Goal: Transaction & Acquisition: Obtain resource

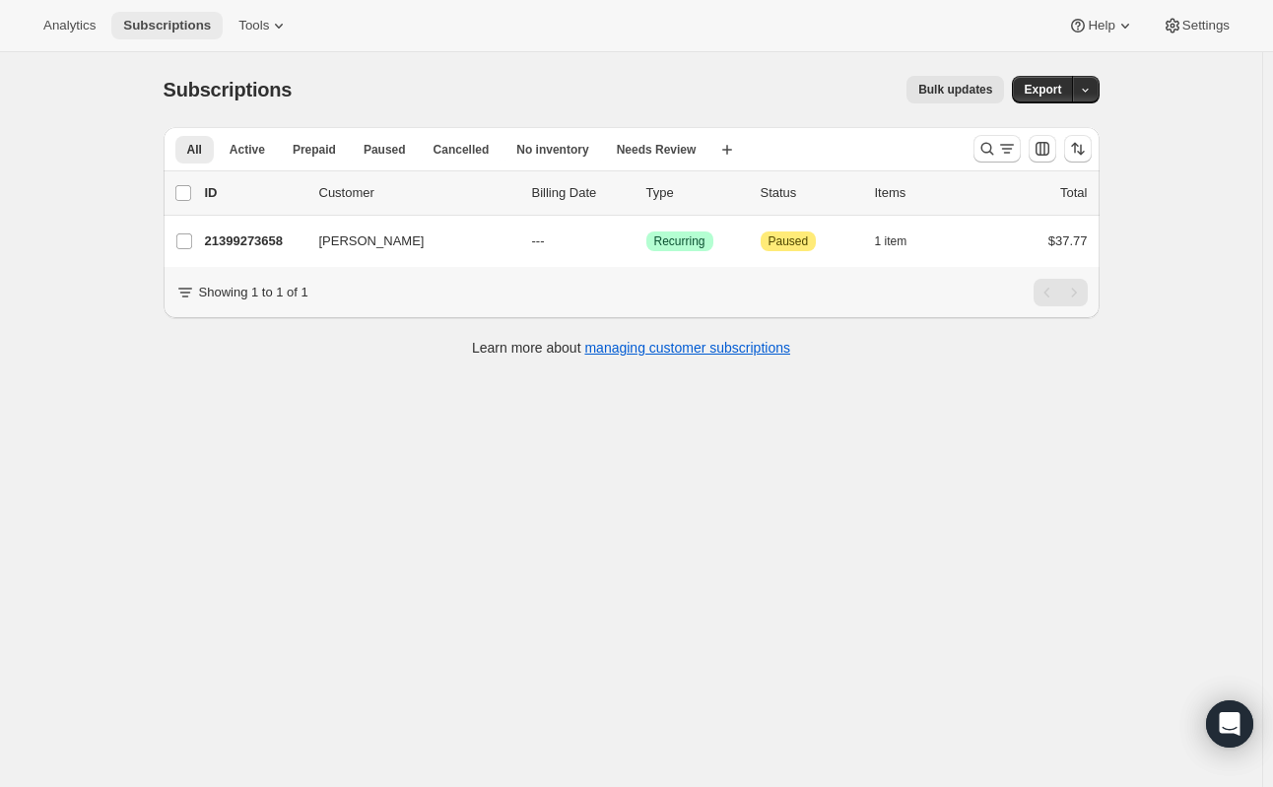
click at [172, 29] on span "Subscriptions" at bounding box center [167, 26] width 88 height 16
click at [997, 149] on icon "Search and filter results" at bounding box center [987, 149] width 20 height 20
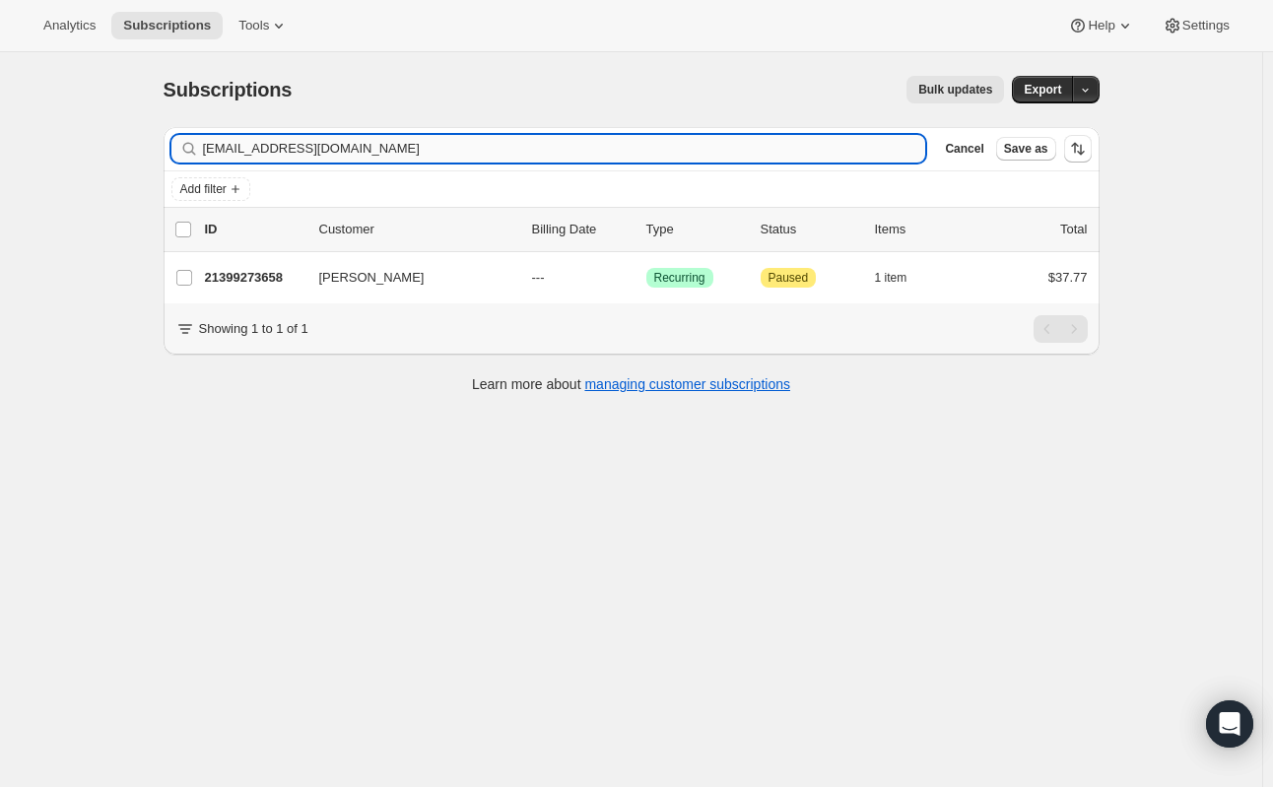
click at [710, 159] on input "[EMAIL_ADDRESS][DOMAIN_NAME]" at bounding box center [564, 149] width 723 height 28
click at [913, 152] on icon "button" at bounding box center [904, 149] width 20 height 20
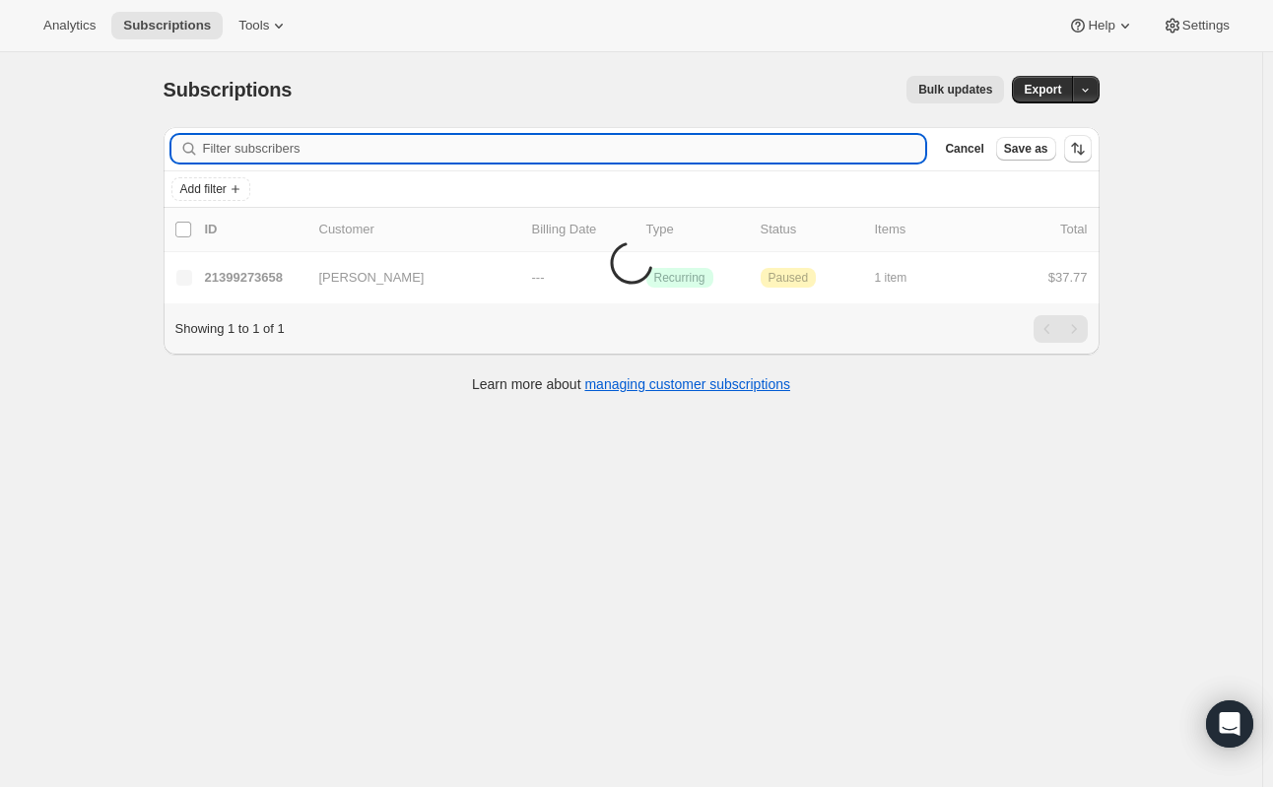
click at [909, 152] on input "Filter subscribers" at bounding box center [564, 149] width 723 height 28
click at [227, 183] on span "Add filter" at bounding box center [203, 189] width 46 height 16
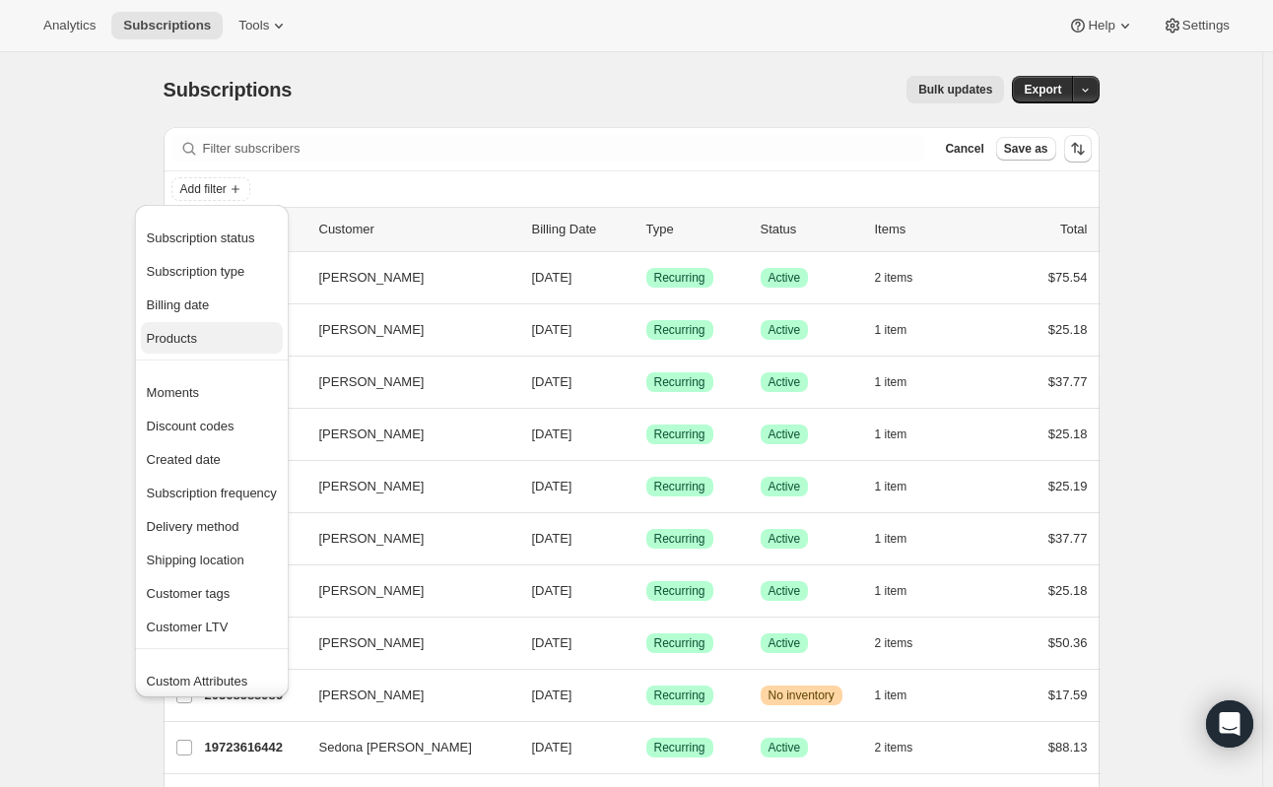
click at [212, 342] on span "Products" at bounding box center [212, 339] width 130 height 20
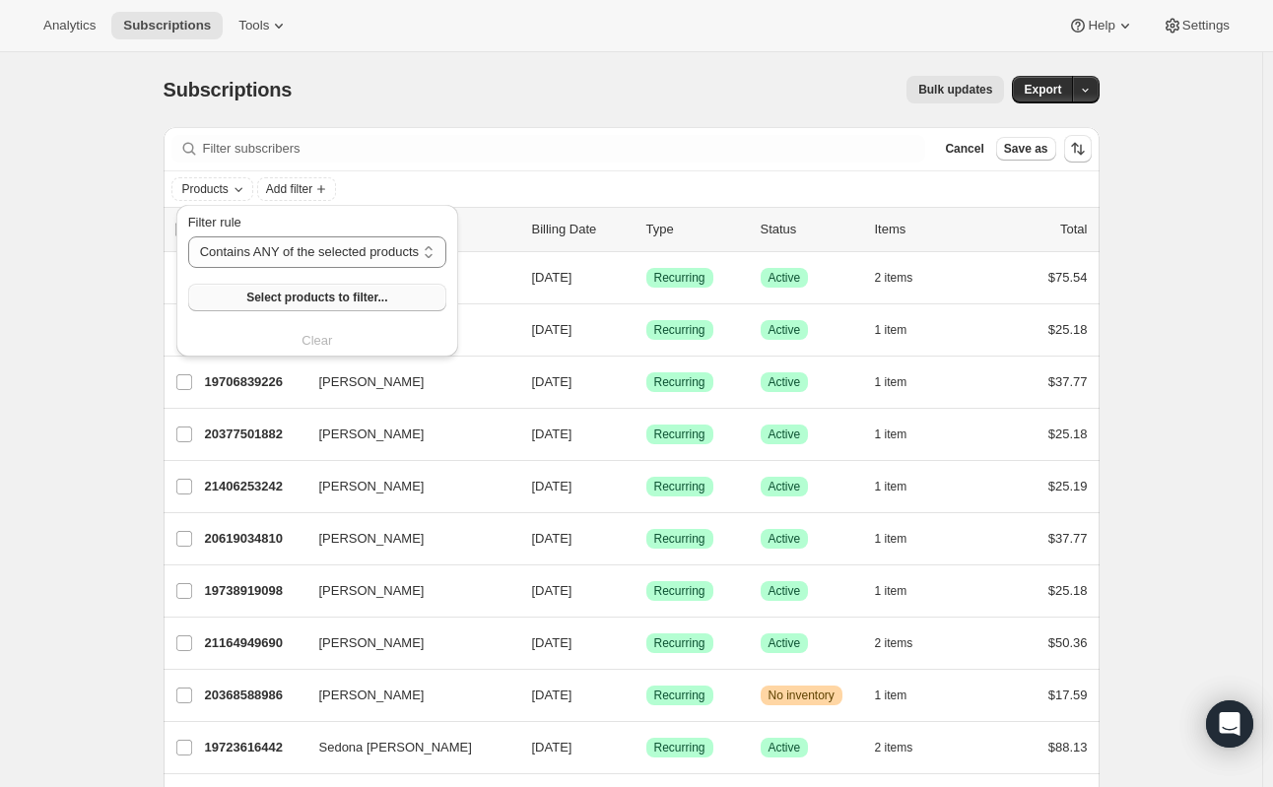
click at [256, 304] on span "Select products to filter..." at bounding box center [316, 298] width 141 height 16
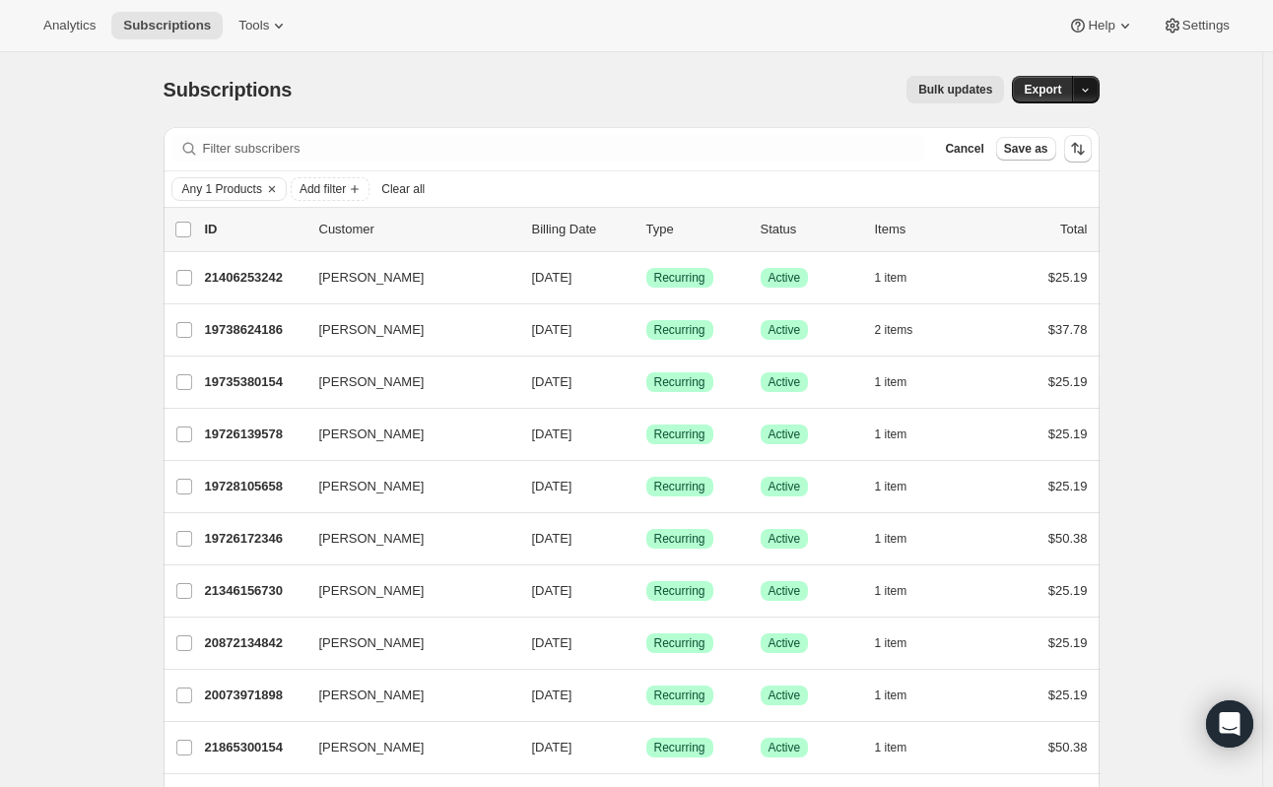
click at [1082, 96] on button "button" at bounding box center [1086, 90] width 28 height 28
click at [1034, 137] on span "Subscription data" at bounding box center [985, 129] width 99 height 15
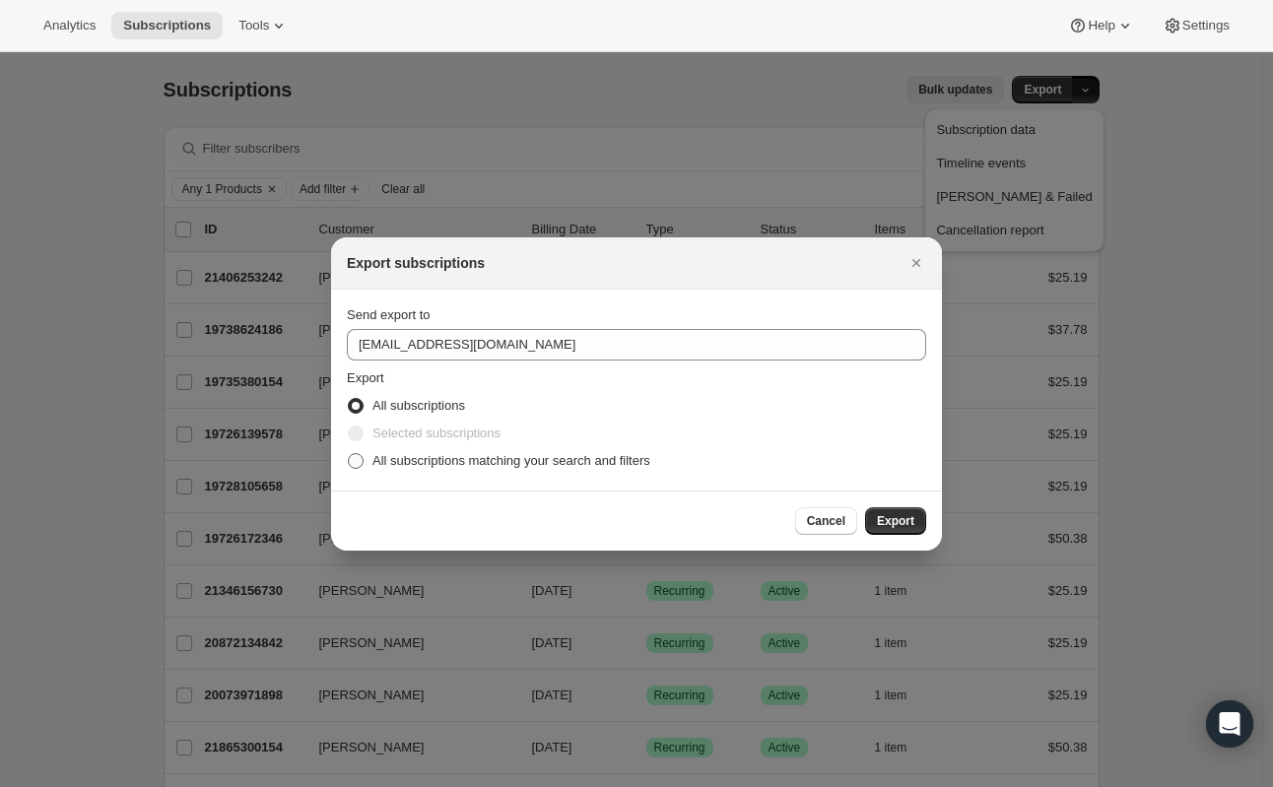
click at [465, 458] on span "All subscriptions matching your search and filters" at bounding box center [511, 460] width 278 height 15
click at [349, 454] on input "All subscriptions matching your search and filters" at bounding box center [348, 453] width 1 height 1
radio input "true"
click at [884, 512] on button "Export" at bounding box center [895, 521] width 61 height 28
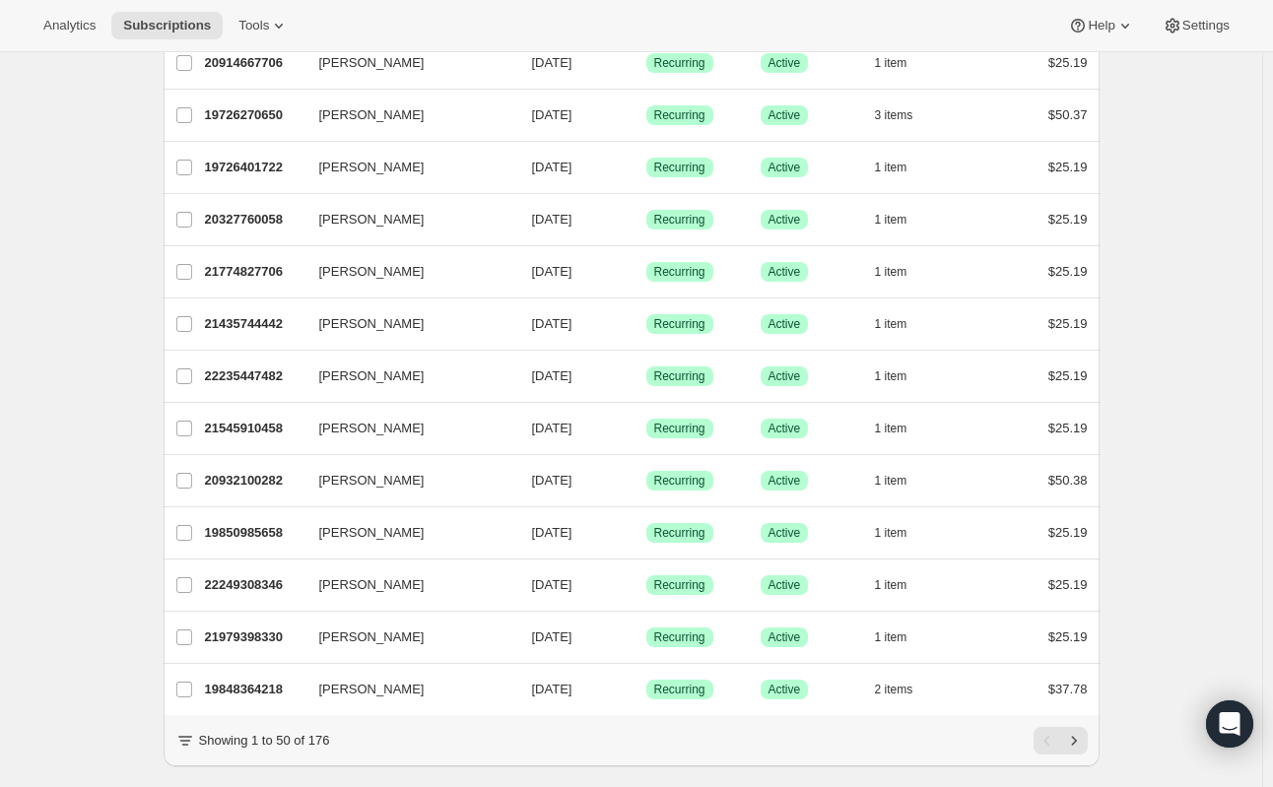
scroll to position [2297, 0]
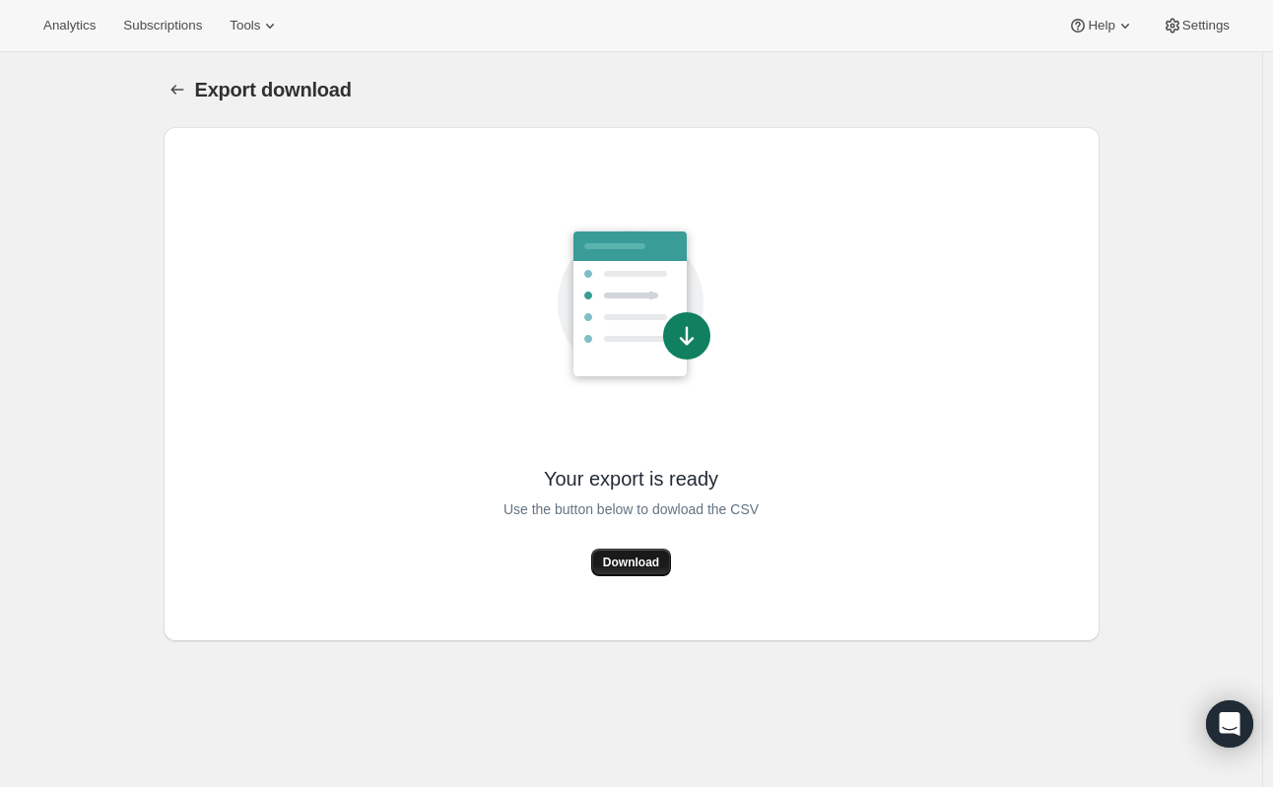
click at [630, 562] on span "Download" at bounding box center [631, 563] width 56 height 16
